Goal: Navigation & Orientation: Find specific page/section

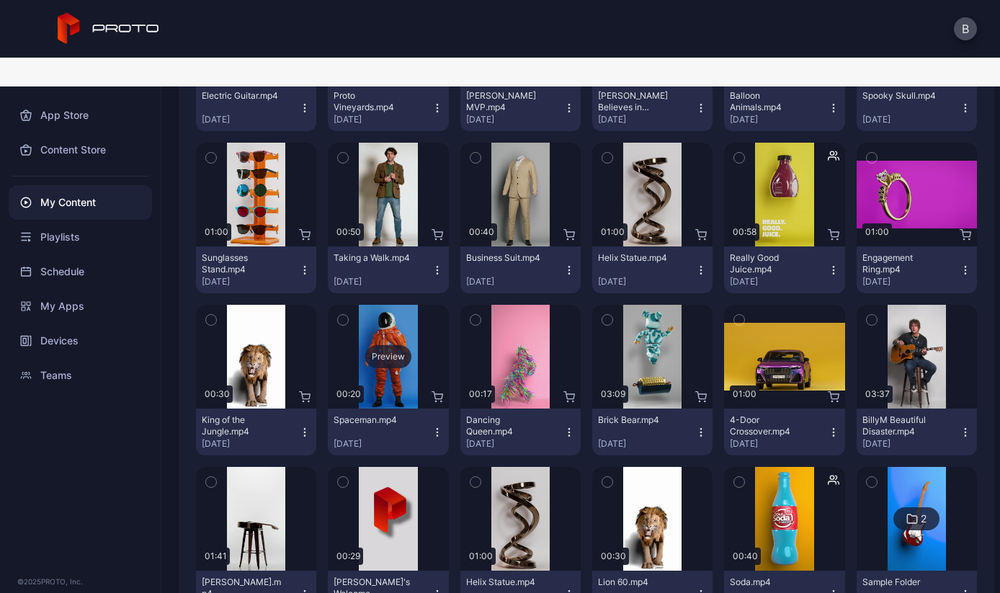
scroll to position [830, 0]
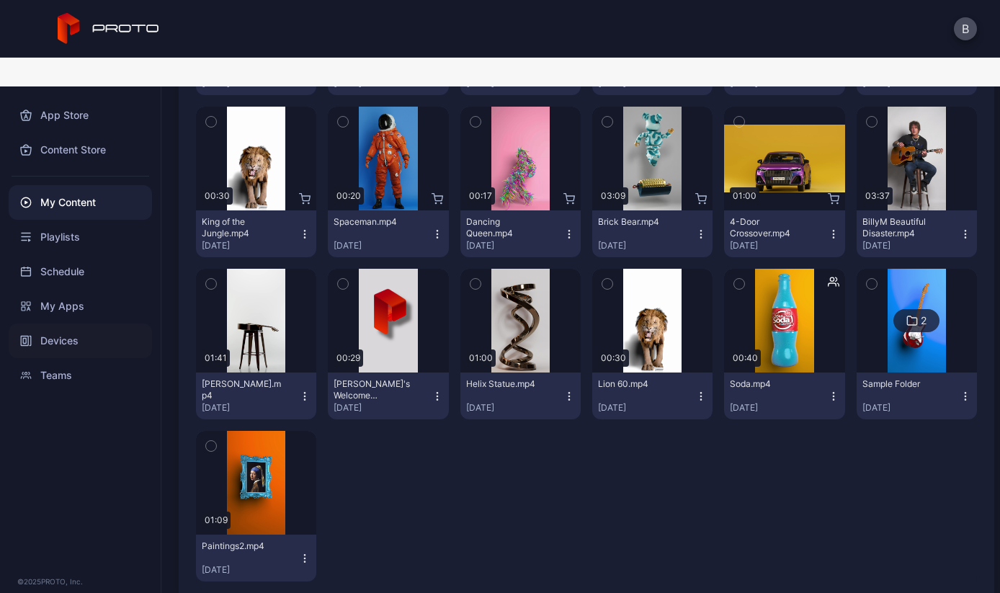
click at [100, 323] on div "Devices" at bounding box center [80, 340] width 143 height 35
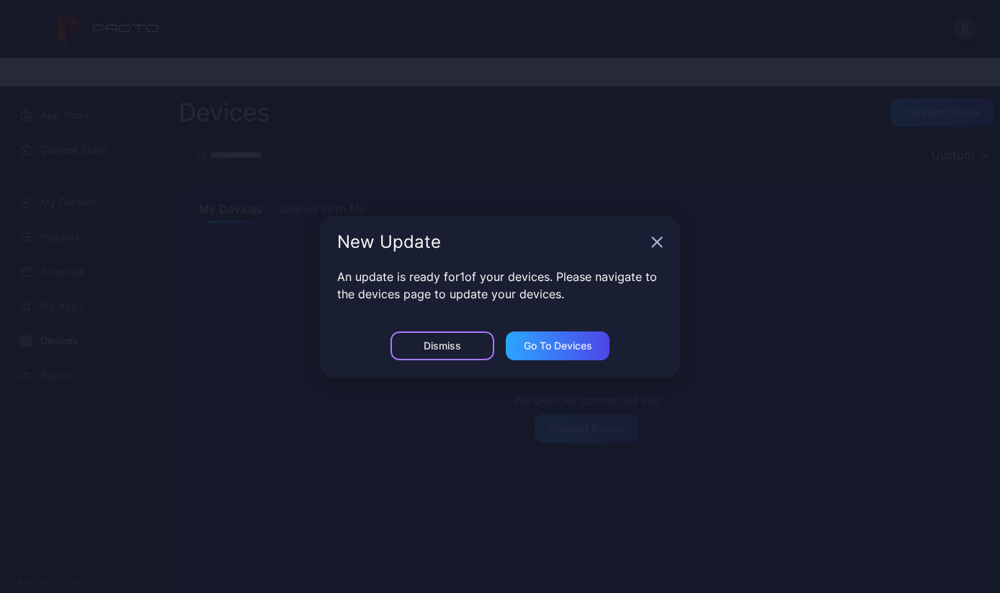
click at [467, 351] on div "Dismiss" at bounding box center [442, 345] width 104 height 29
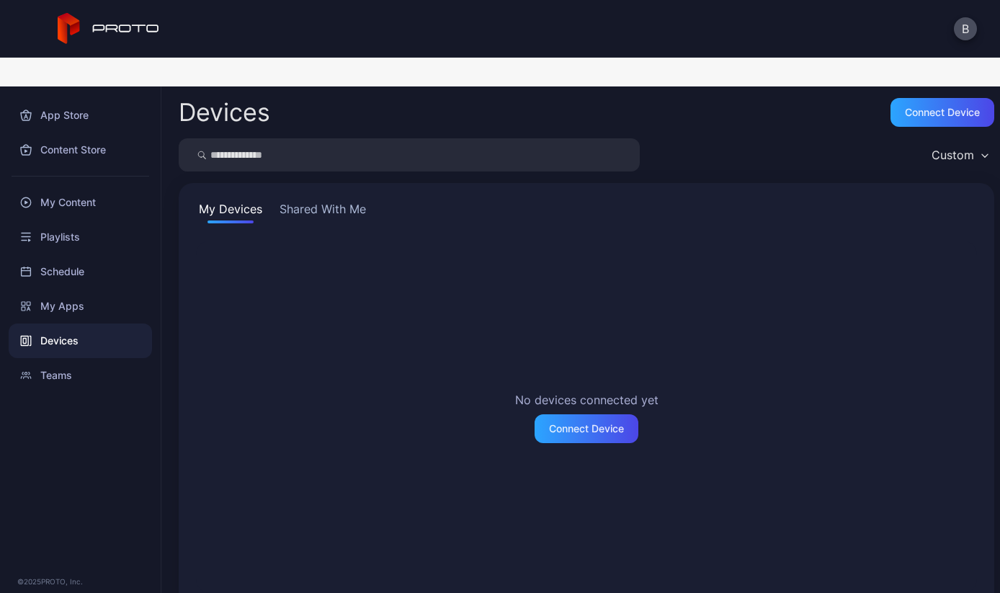
click at [321, 200] on button "Shared With Me" at bounding box center [323, 211] width 92 height 23
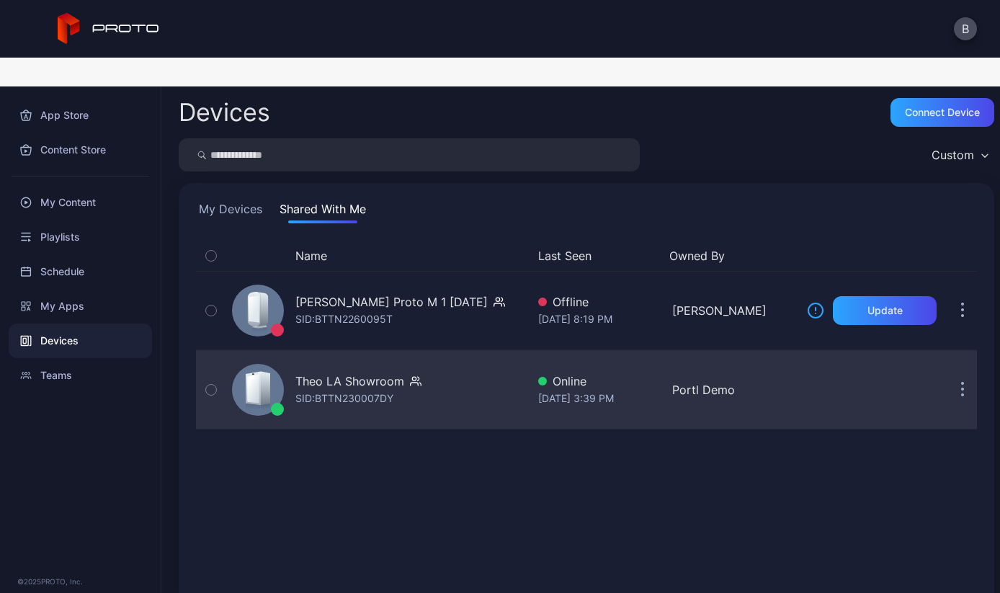
click at [215, 351] on button "button" at bounding box center [211, 390] width 30 height 78
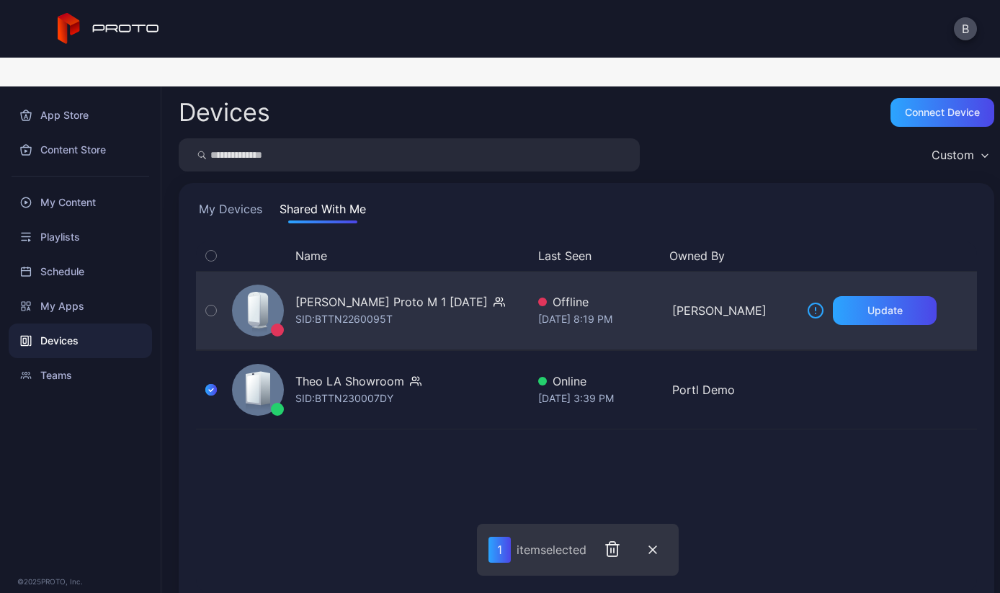
click at [211, 303] on icon "button" at bounding box center [211, 311] width 10 height 16
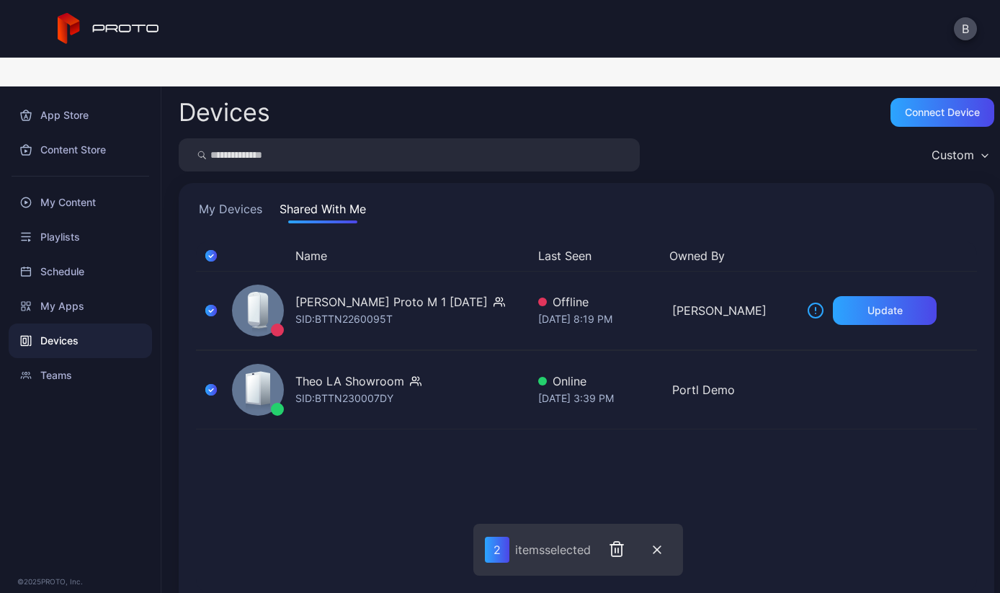
click at [212, 248] on icon "button" at bounding box center [211, 256] width 12 height 16
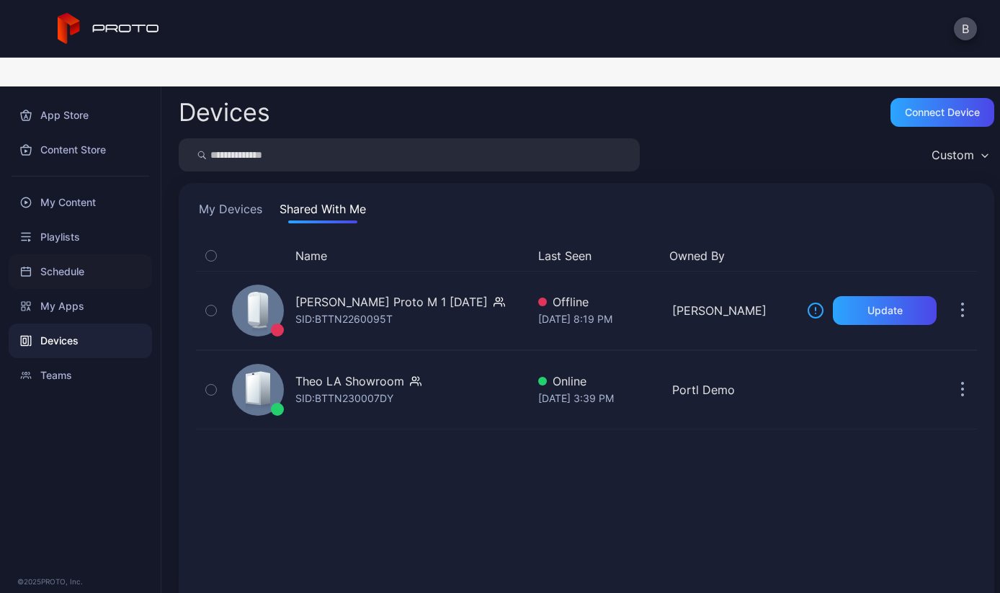
click at [73, 254] on div "Schedule" at bounding box center [80, 271] width 143 height 35
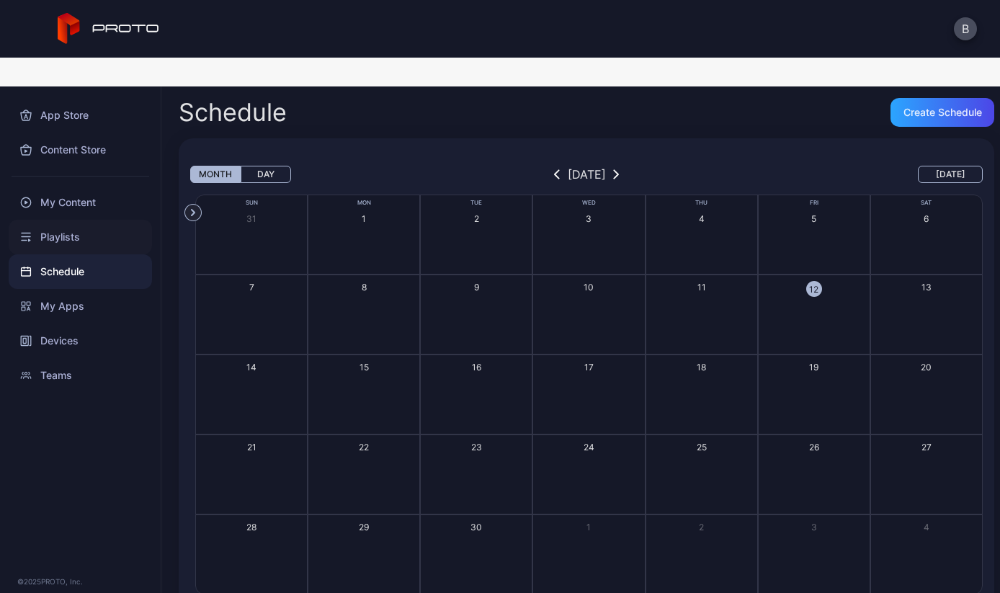
click at [79, 220] on div "Playlists" at bounding box center [80, 237] width 143 height 35
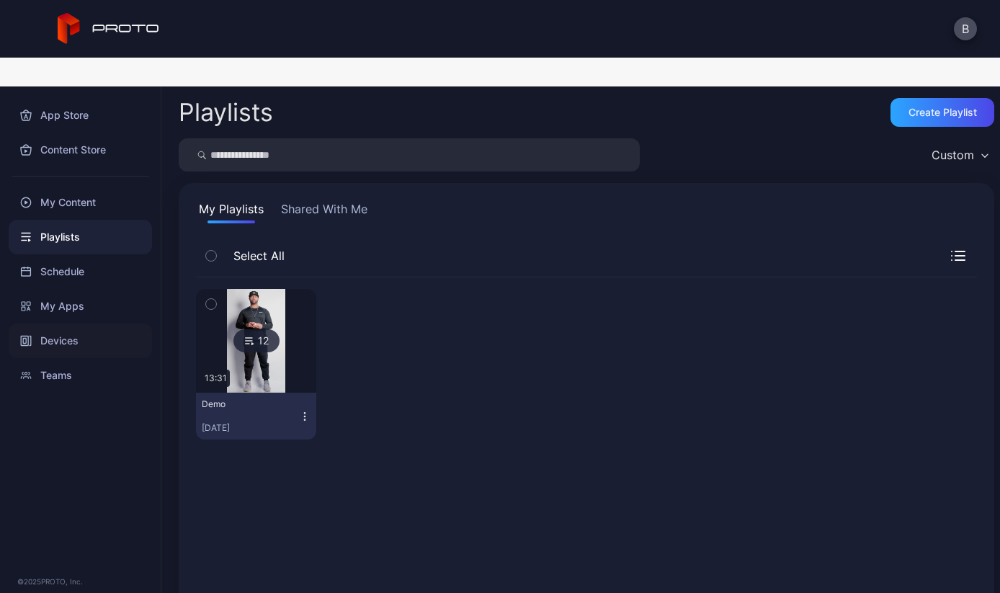
click at [52, 323] on div "Devices" at bounding box center [80, 340] width 143 height 35
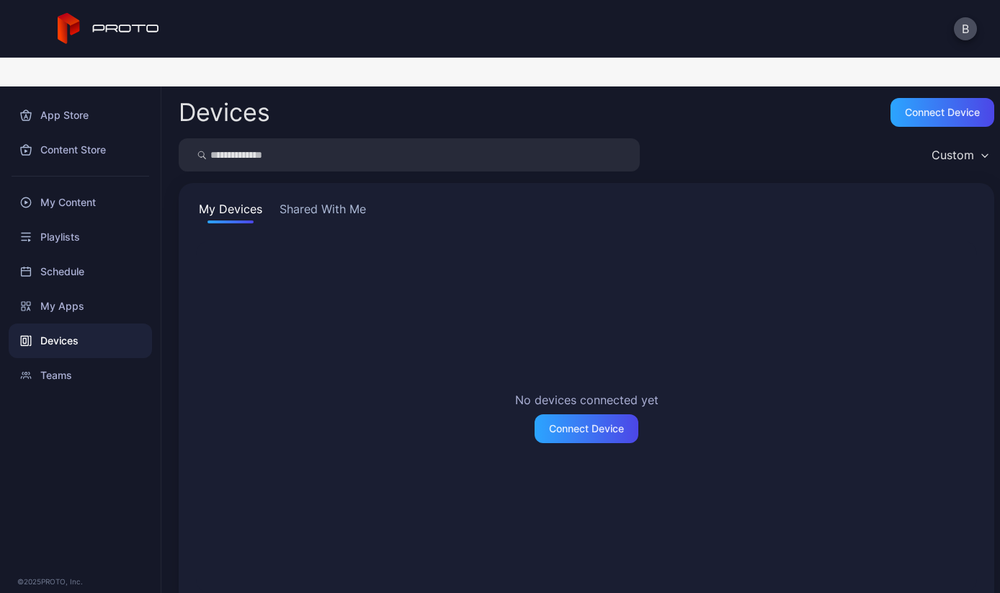
click at [310, 200] on button "Shared With Me" at bounding box center [323, 211] width 92 height 23
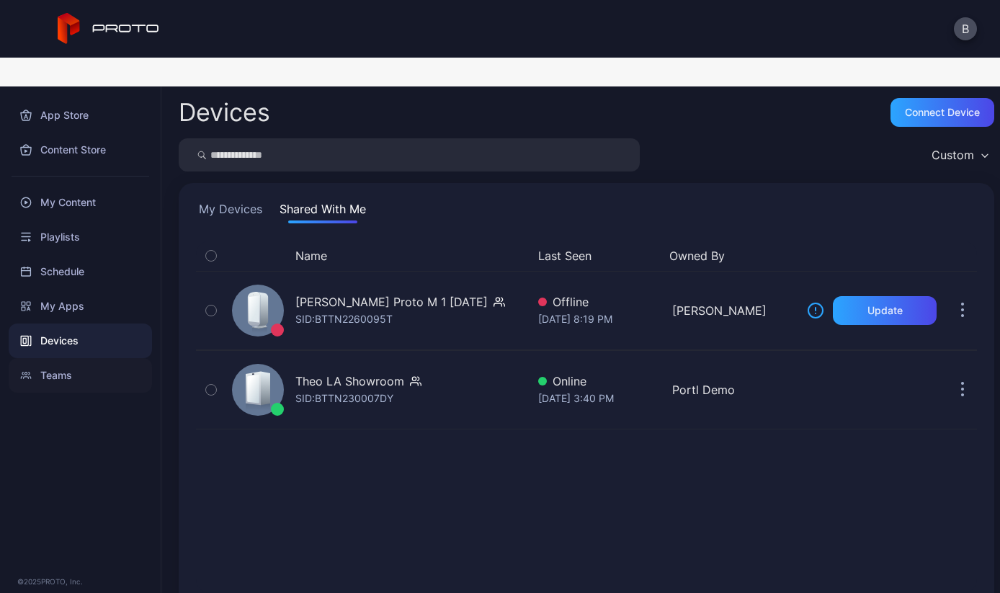
click at [63, 358] on div "Teams" at bounding box center [80, 375] width 143 height 35
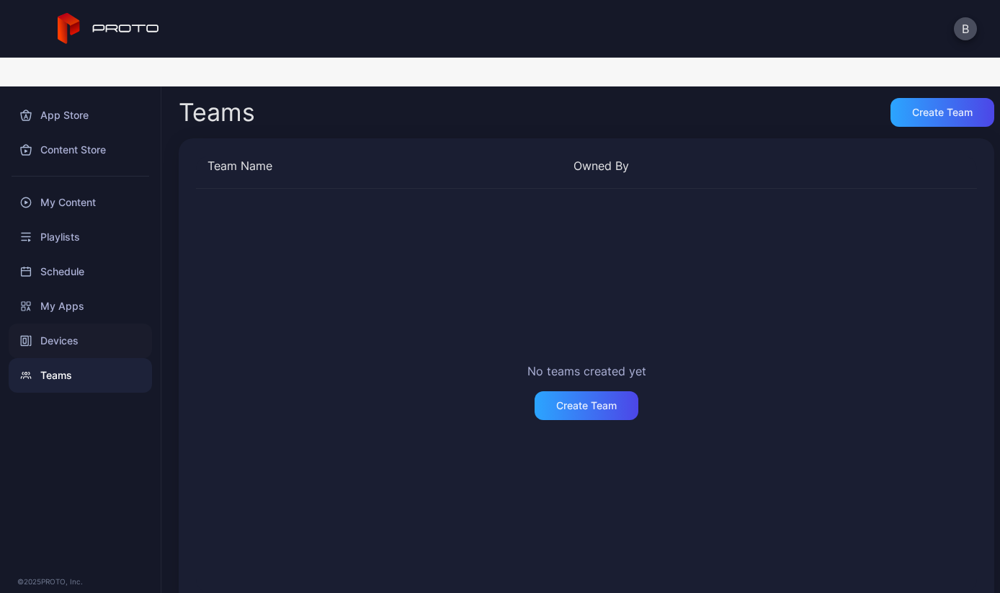
click at [63, 323] on div "Devices" at bounding box center [80, 340] width 143 height 35
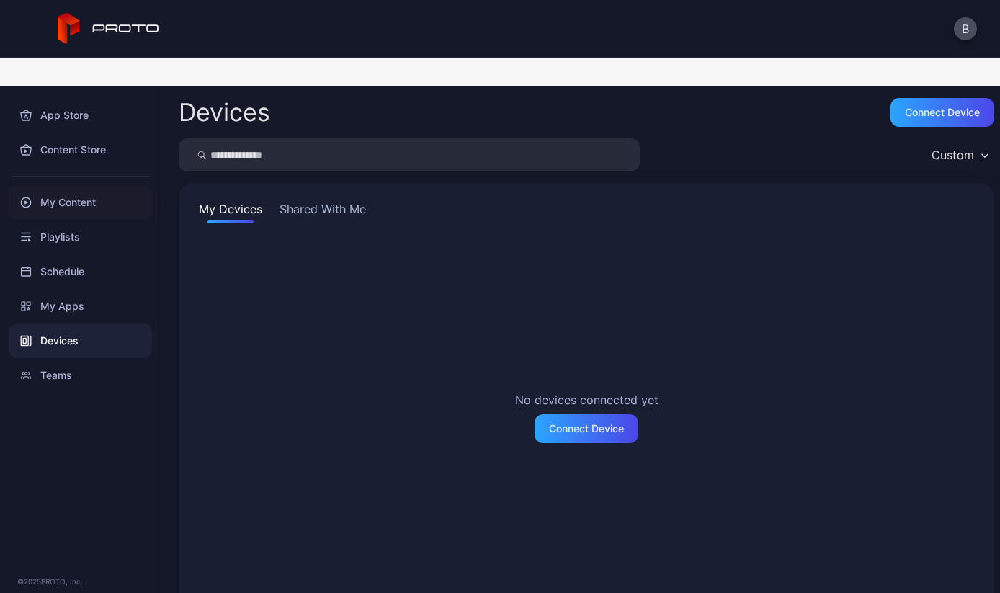
click at [80, 185] on div "My Content" at bounding box center [80, 202] width 143 height 35
